Goal: Navigation & Orientation: Find specific page/section

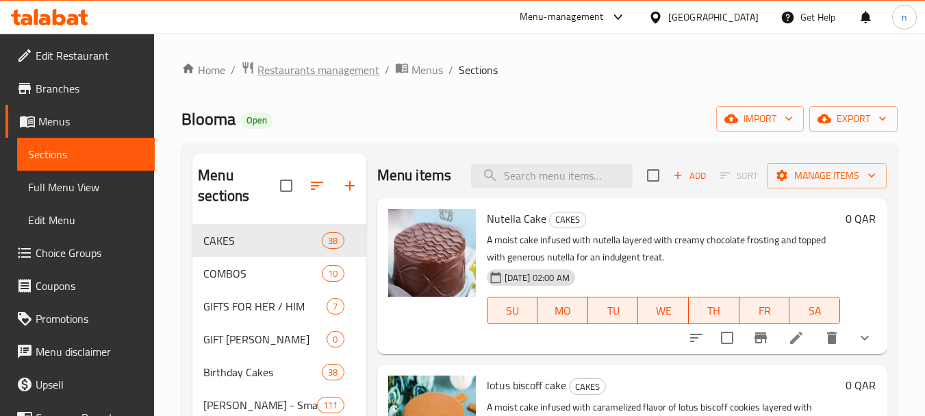
click at [283, 68] on span "Restaurants management" at bounding box center [318, 70] width 122 height 16
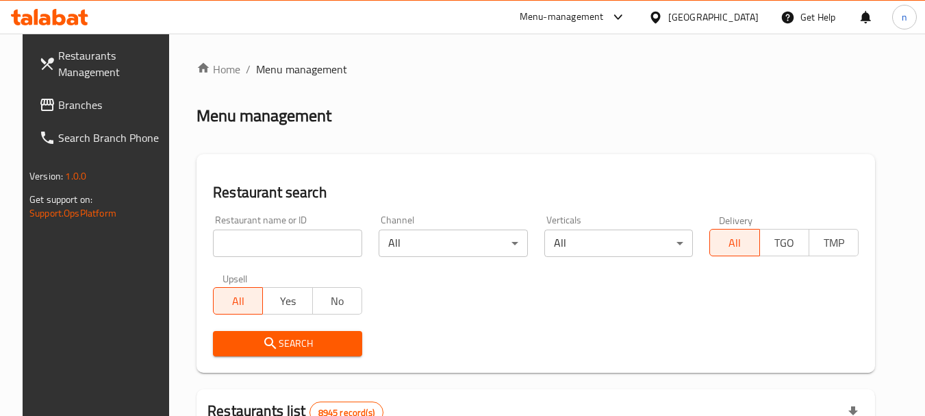
click at [746, 12] on div "[GEOGRAPHIC_DATA]" at bounding box center [713, 17] width 90 height 15
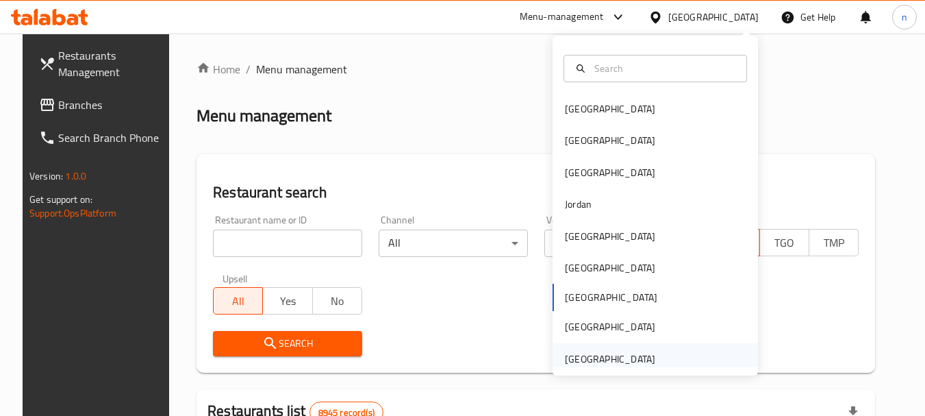
click at [603, 352] on div "[GEOGRAPHIC_DATA]" at bounding box center [610, 358] width 90 height 15
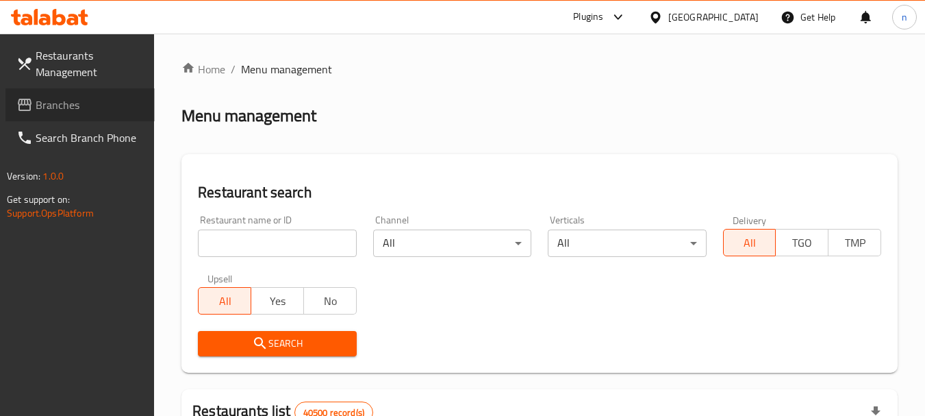
click at [58, 106] on span "Branches" at bounding box center [90, 105] width 108 height 16
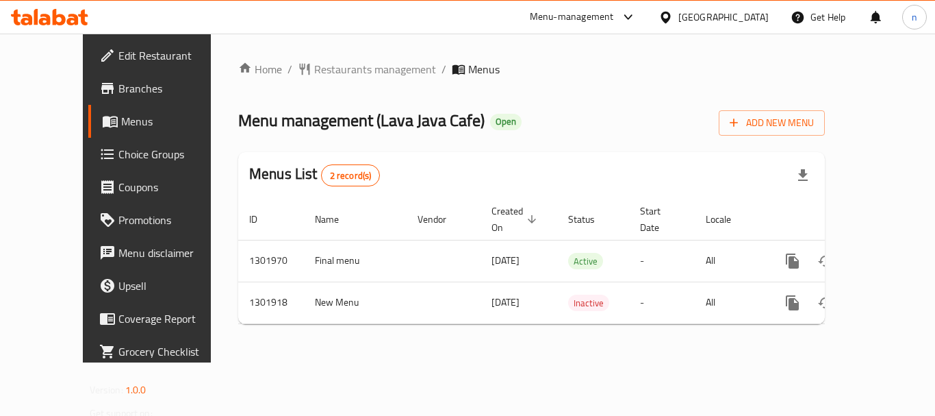
click at [118, 162] on span "Choice Groups" at bounding box center [173, 154] width 110 height 16
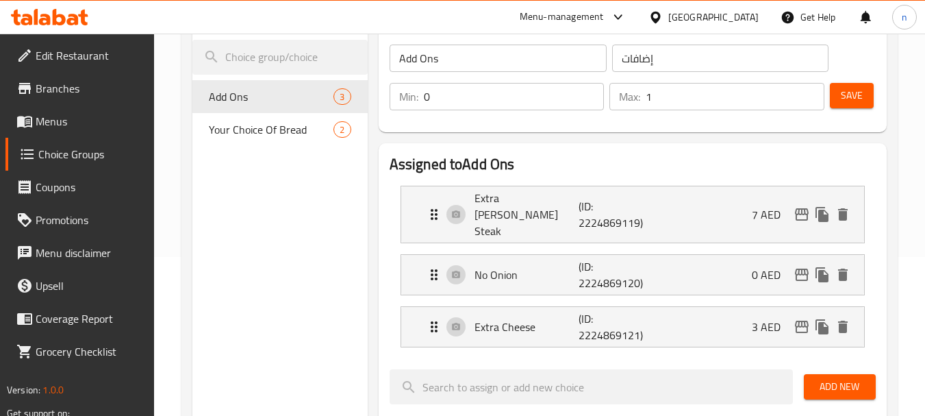
scroll to position [137, 0]
